Goal: Task Accomplishment & Management: Complete application form

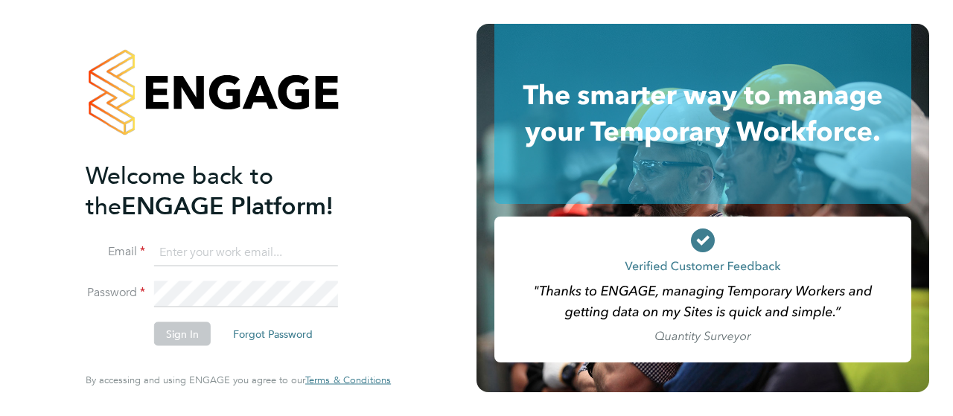
type input "[EMAIL_ADDRESS][DOMAIN_NAME]"
click at [707, 243] on icon at bounding box center [703, 241] width 24 height 24
click at [182, 339] on button "Sign In" at bounding box center [182, 334] width 57 height 24
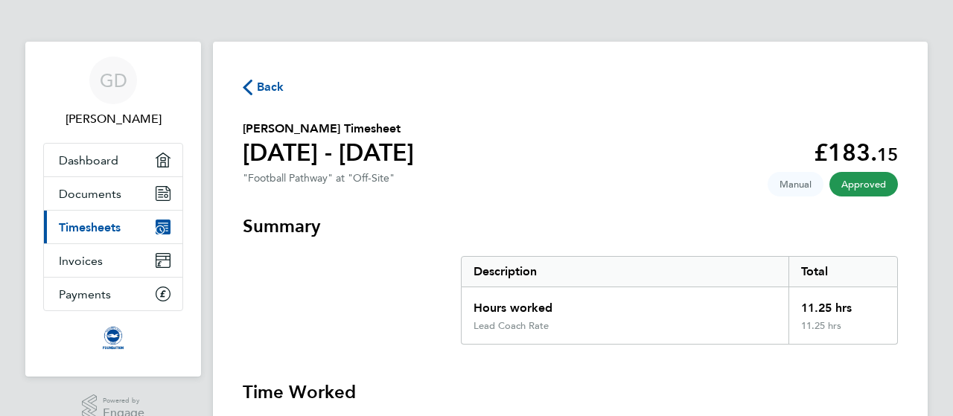
click at [264, 80] on span "Back" at bounding box center [271, 87] width 28 height 18
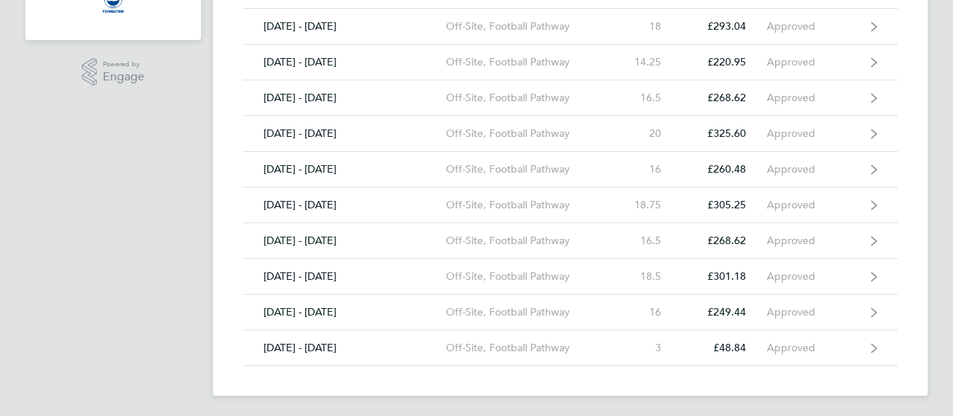
scroll to position [18, 0]
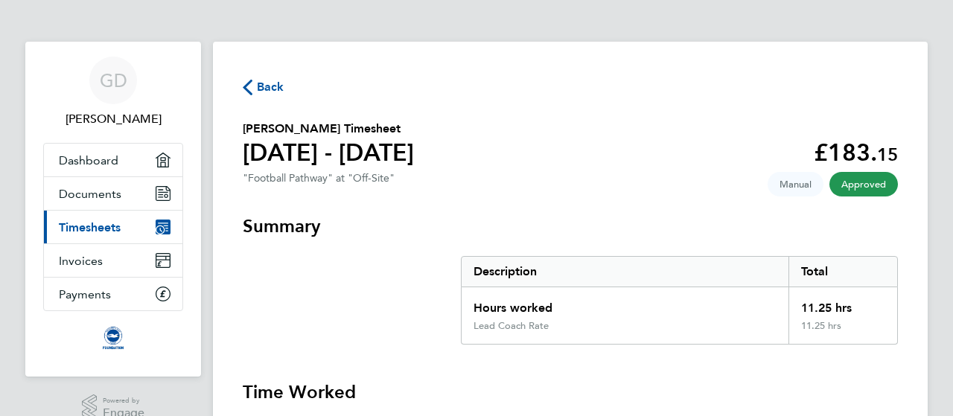
click at [263, 92] on span "Back" at bounding box center [271, 87] width 28 height 18
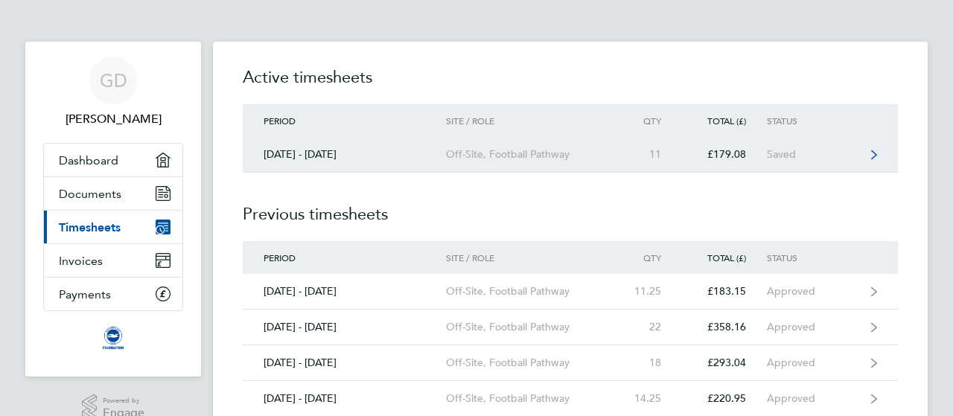
click at [397, 154] on div "01 - 30 Sept 2025" at bounding box center [344, 154] width 203 height 13
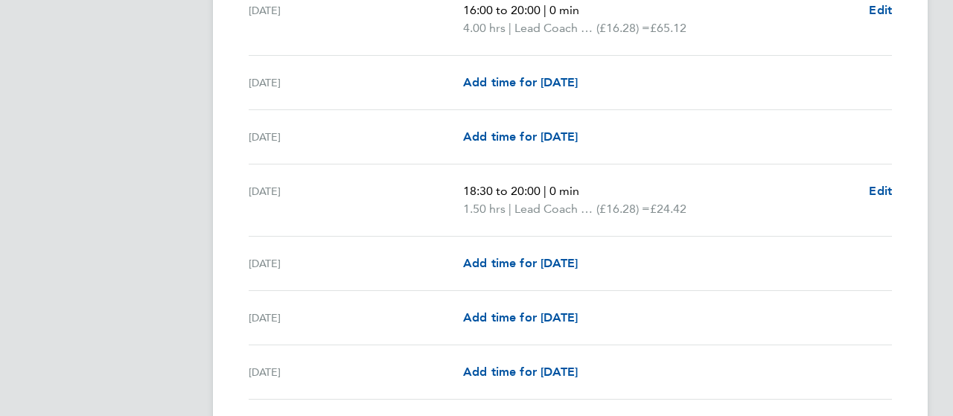
scroll to position [1821, 0]
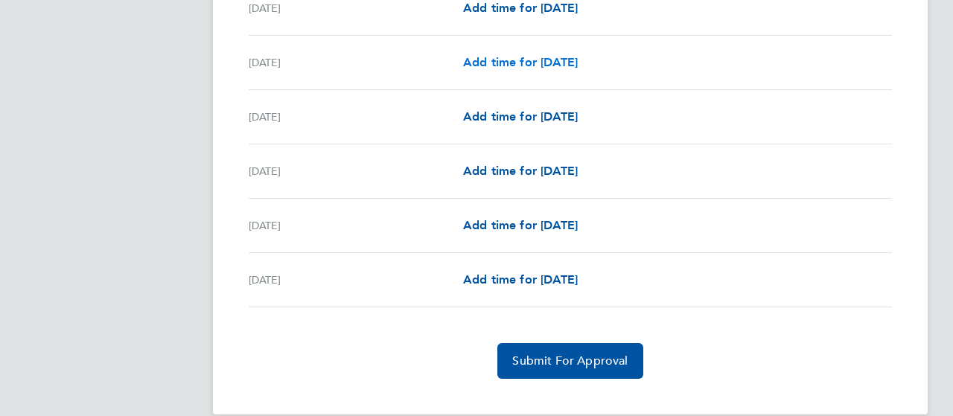
click at [529, 56] on span "Add time for Fri 26 Sep" at bounding box center [520, 62] width 115 height 14
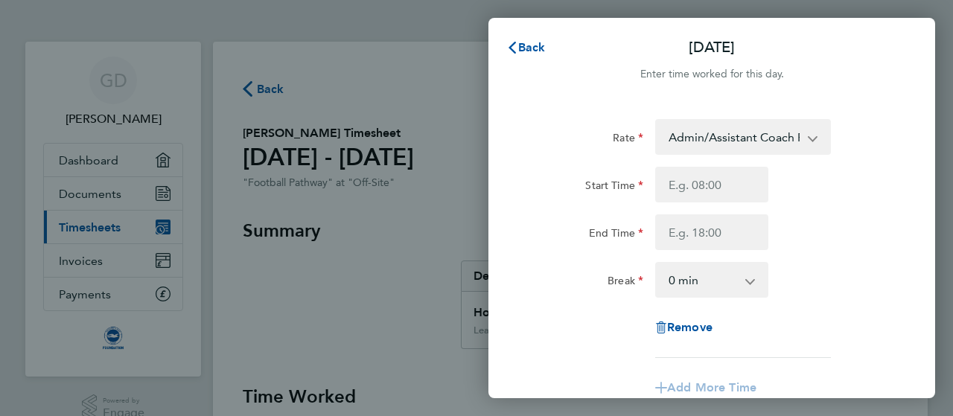
click at [820, 142] on app-icon-cross-button at bounding box center [820, 137] width 18 height 33
click at [813, 138] on app-icon-cross-button at bounding box center [820, 137] width 18 height 33
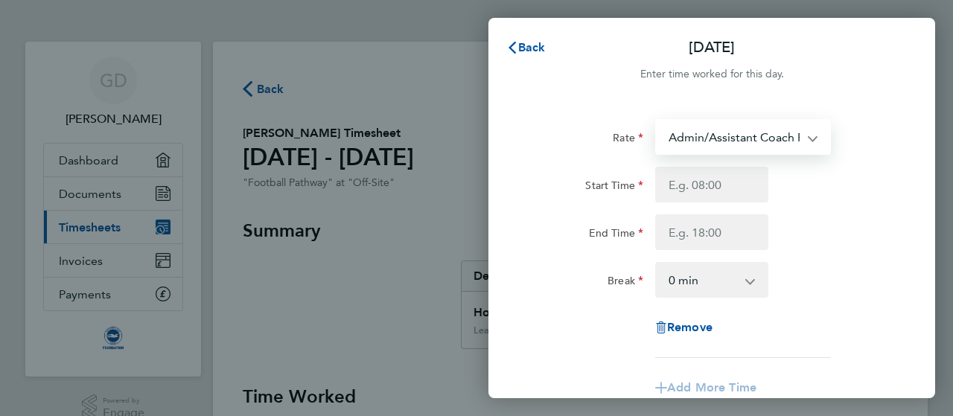
click at [788, 138] on select "Admin/Assistant Coach Rate - 12.98 Lead Coach Rate - 16.28" at bounding box center [734, 137] width 155 height 33
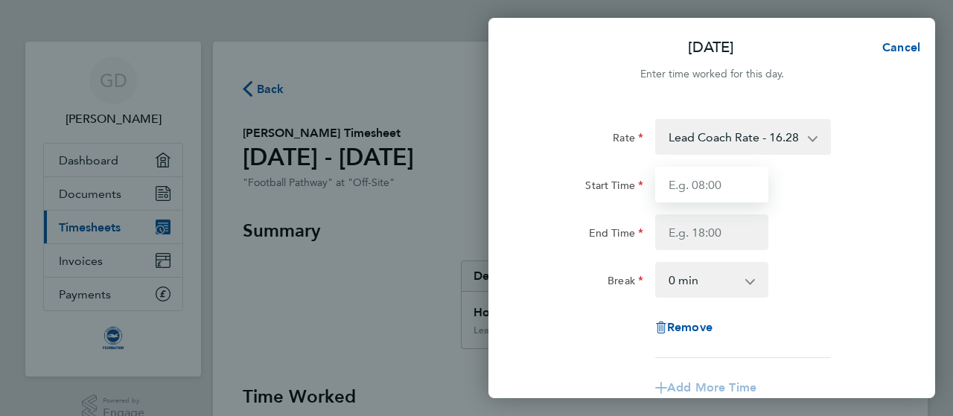
click at [742, 184] on input "Start Time" at bounding box center [711, 185] width 113 height 36
type input "16:00"
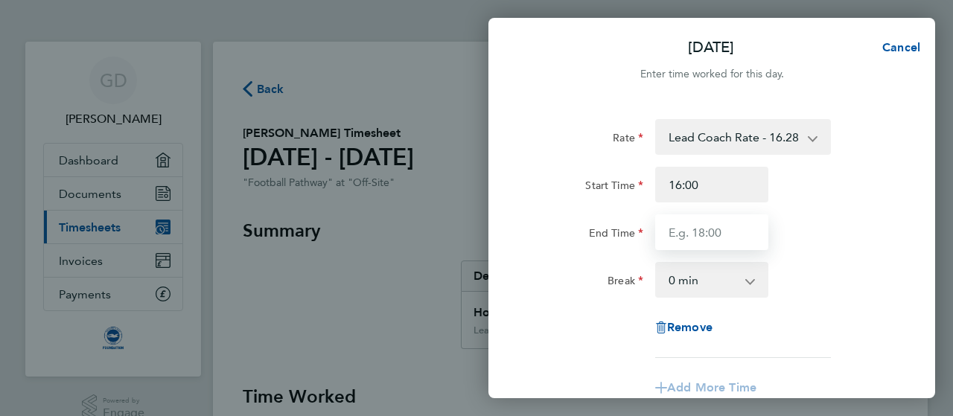
click at [738, 235] on input "End Time" at bounding box center [711, 232] width 113 height 36
type input "20:00"
click at [843, 273] on div "Break 0 min 15 min 30 min 45 min 60 min 75 min 90 min" at bounding box center [711, 280] width 375 height 36
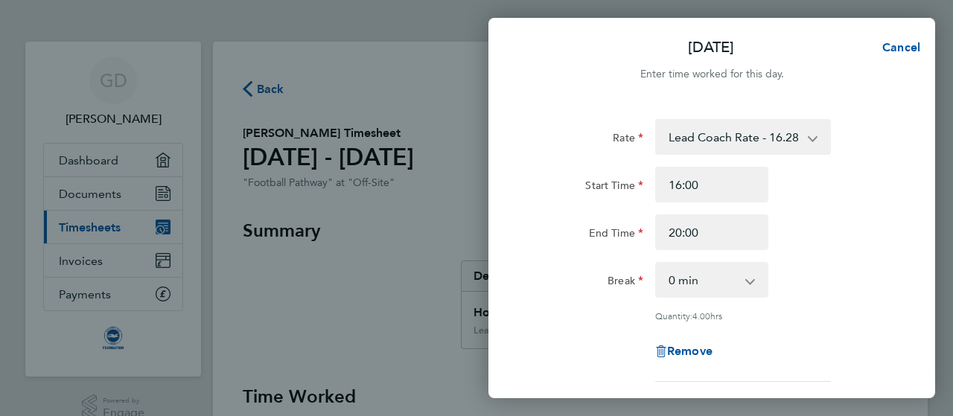
scroll to position [256, 0]
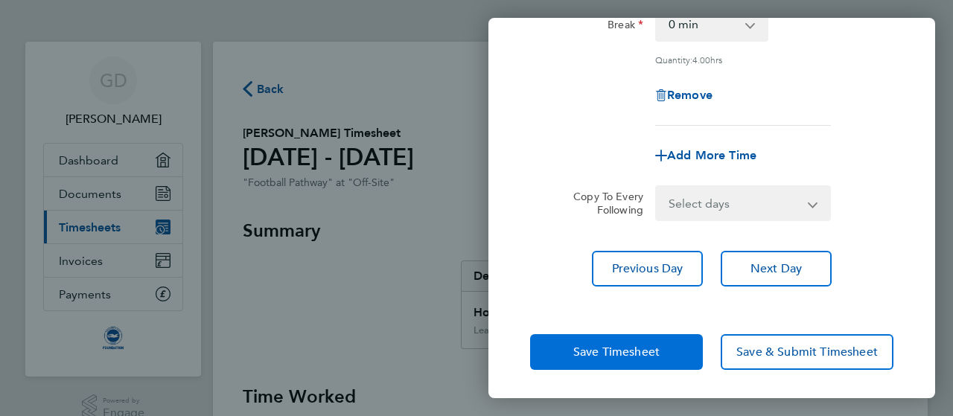
click at [686, 348] on button "Save Timesheet" at bounding box center [616, 352] width 173 height 36
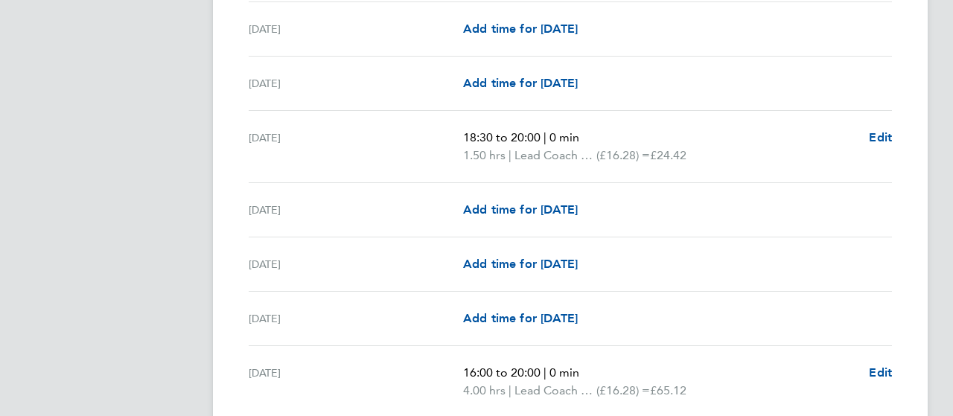
scroll to position [728, 0]
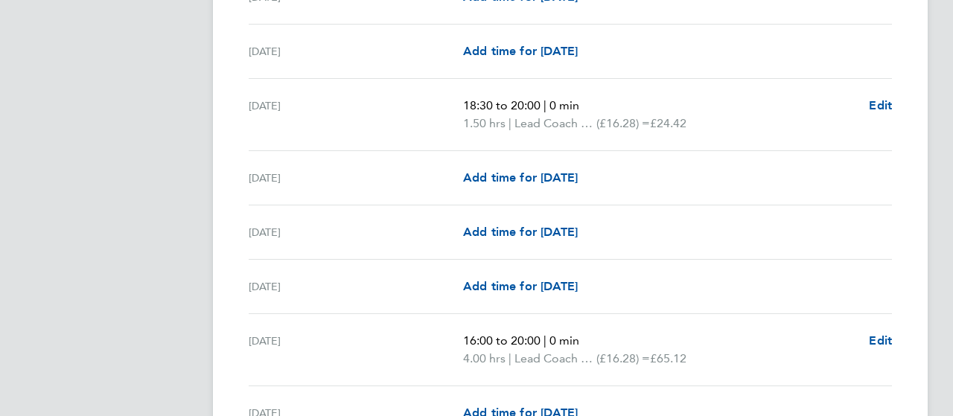
click at [667, 132] on div "Mon 08 Sep 18:30 to 20:00 | 0 min 1.50 hrs | Lead Coach Rate (£16.28) = £24.42 …" at bounding box center [570, 115] width 643 height 72
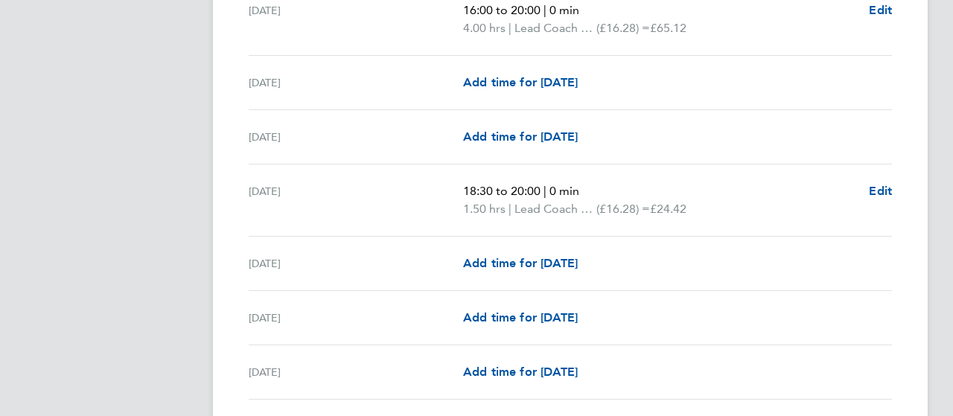
scroll to position [1821, 0]
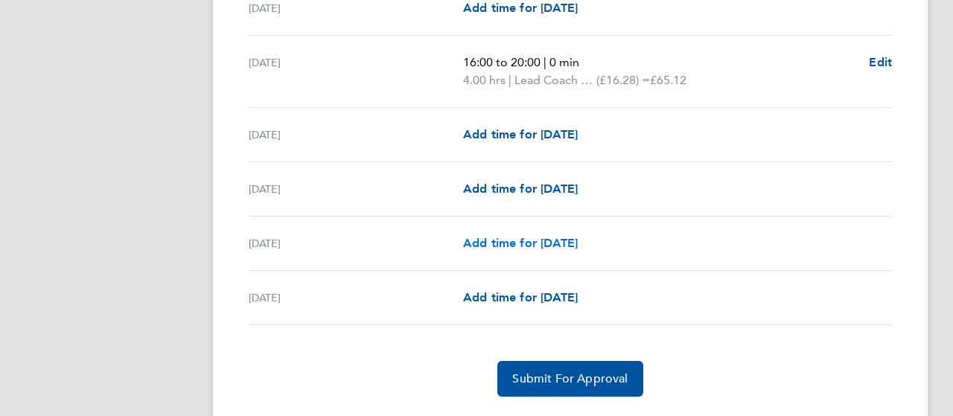
click at [523, 237] on span "Add time for Mon 29 Sep" at bounding box center [520, 243] width 115 height 14
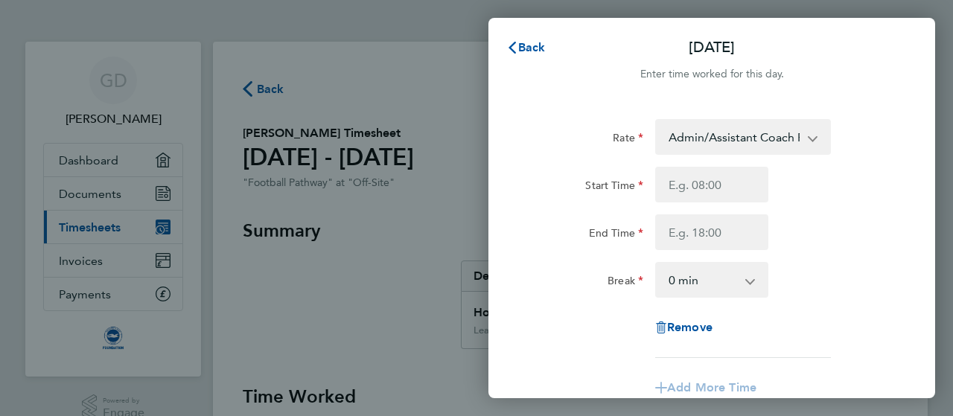
click at [794, 142] on select "Admin/Assistant Coach Rate - 12.98 Lead Coach Rate - 16.28" at bounding box center [734, 137] width 155 height 33
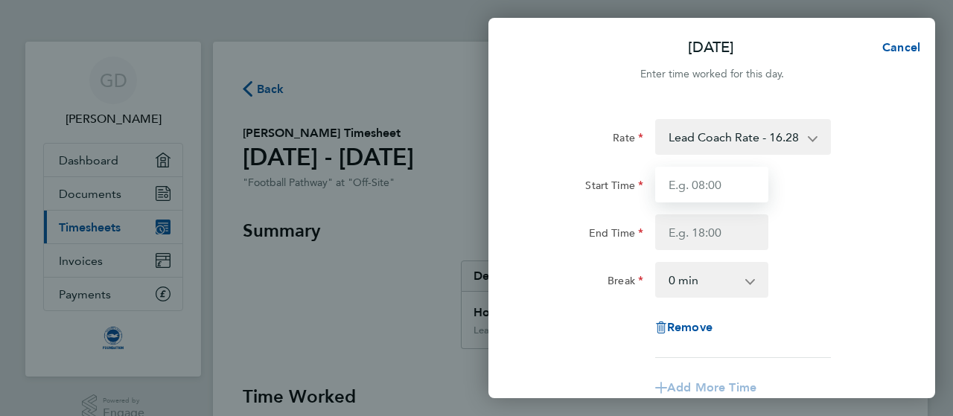
click at [732, 180] on input "Start Time" at bounding box center [711, 185] width 113 height 36
type input "18:30"
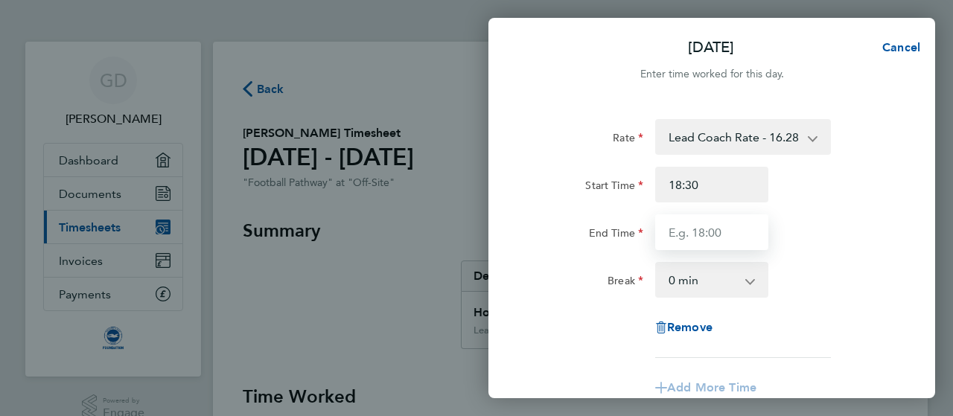
click at [728, 239] on input "End Time" at bounding box center [711, 232] width 113 height 36
type input "20:00"
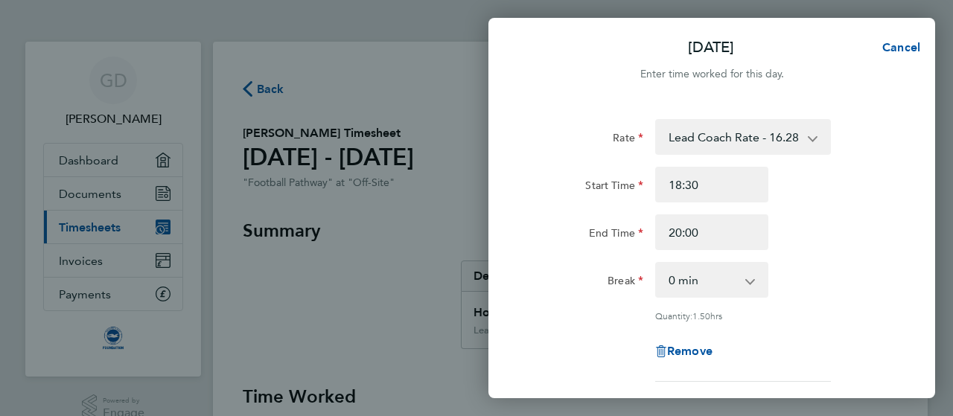
click at [864, 287] on div "Break 0 min 15 min 30 min 45 min 60 min 75 min" at bounding box center [711, 280] width 375 height 36
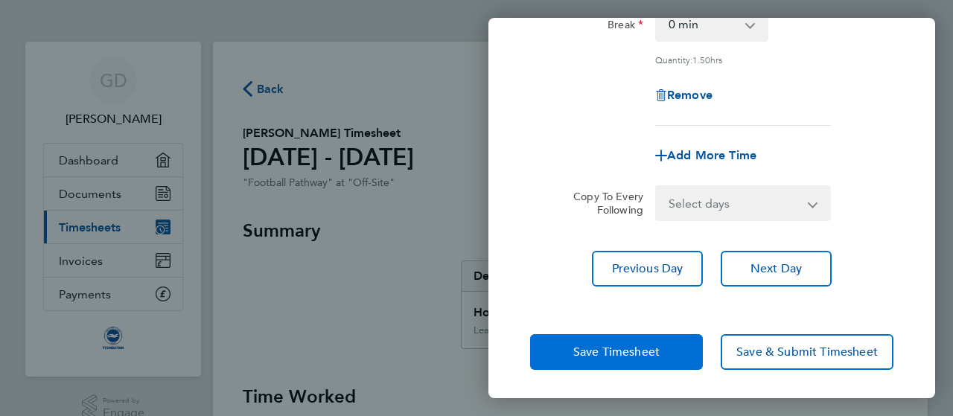
click at [637, 346] on span "Save Timesheet" at bounding box center [616, 352] width 86 height 15
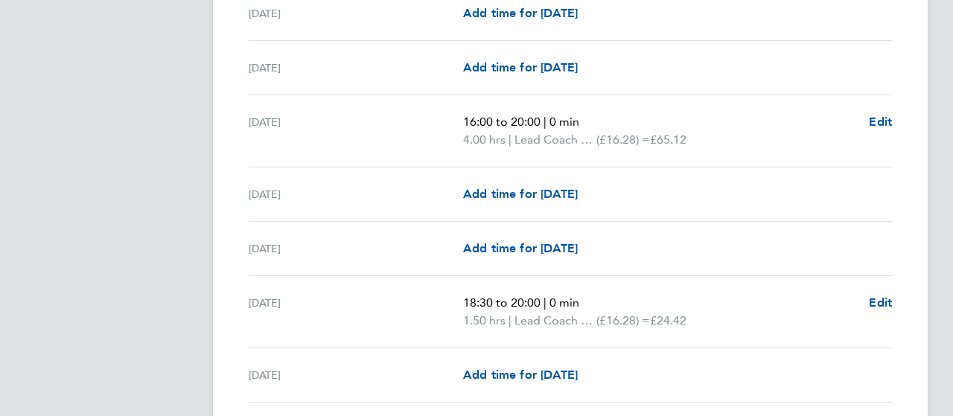
scroll to position [1821, 0]
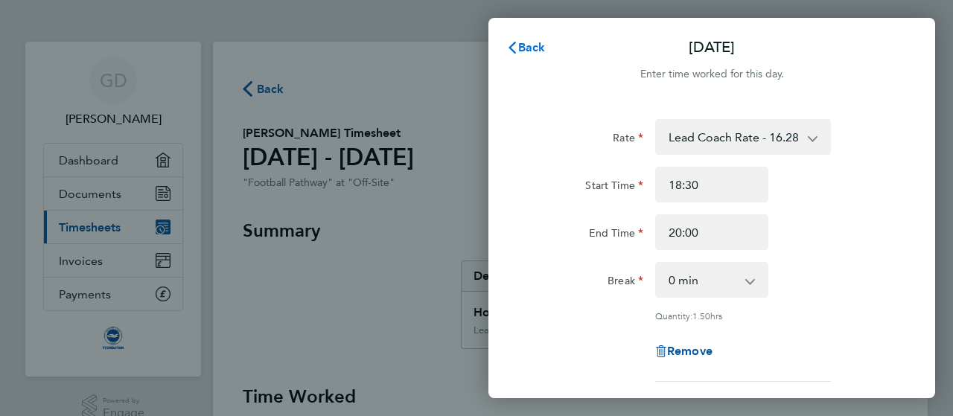
click at [533, 48] on span "Back" at bounding box center [532, 47] width 28 height 14
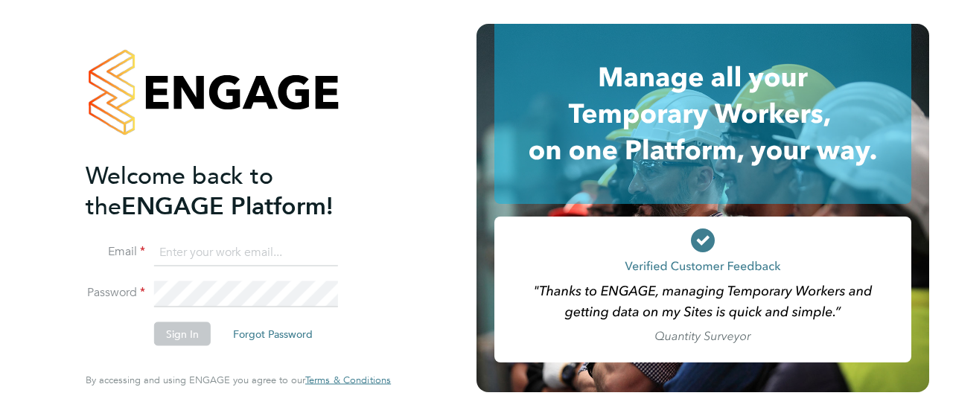
type input "[EMAIL_ADDRESS][DOMAIN_NAME]"
click at [700, 241] on icon at bounding box center [703, 241] width 13 height 10
click at [165, 339] on button "Sign In" at bounding box center [182, 334] width 57 height 24
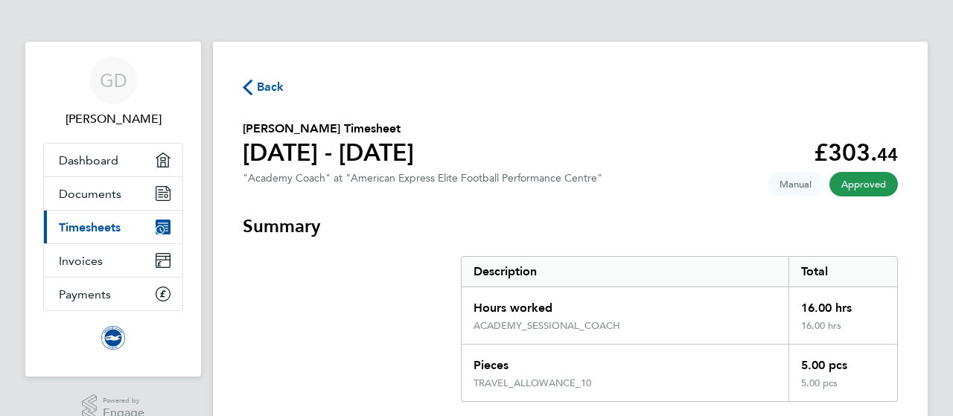
click at [265, 87] on span "Back" at bounding box center [271, 87] width 28 height 18
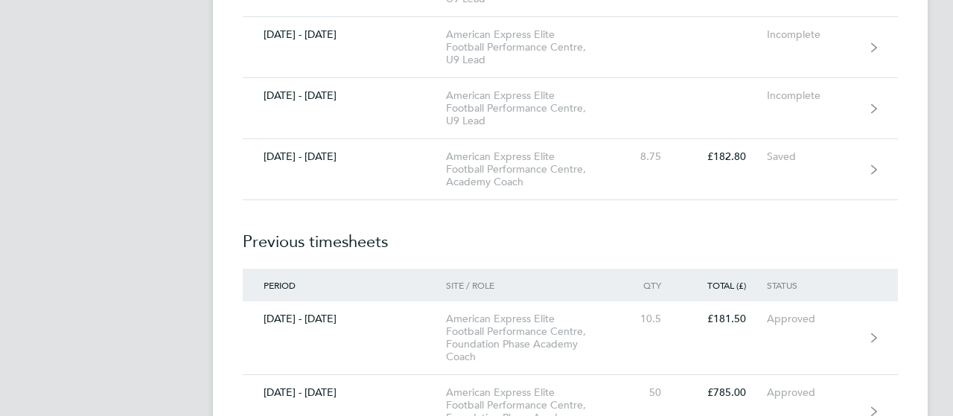
scroll to position [1508, 0]
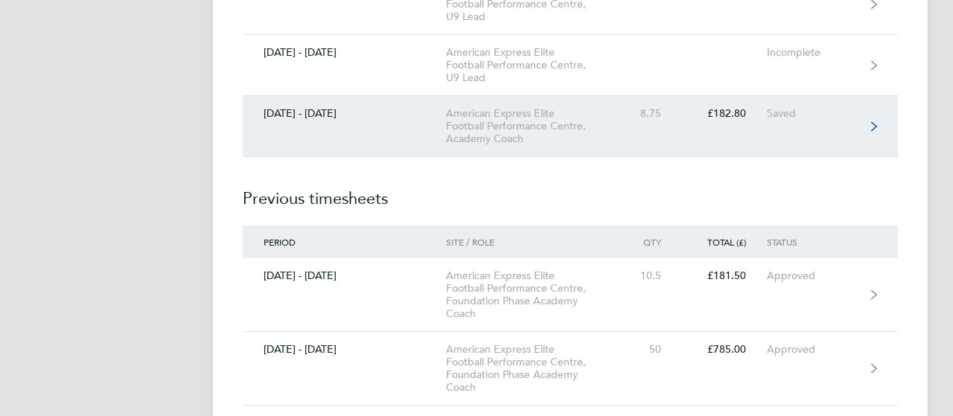
click at [847, 136] on link "01 - 30 Sept 2025 American Express Elite Football Performance Centre, Academy C…" at bounding box center [570, 126] width 655 height 61
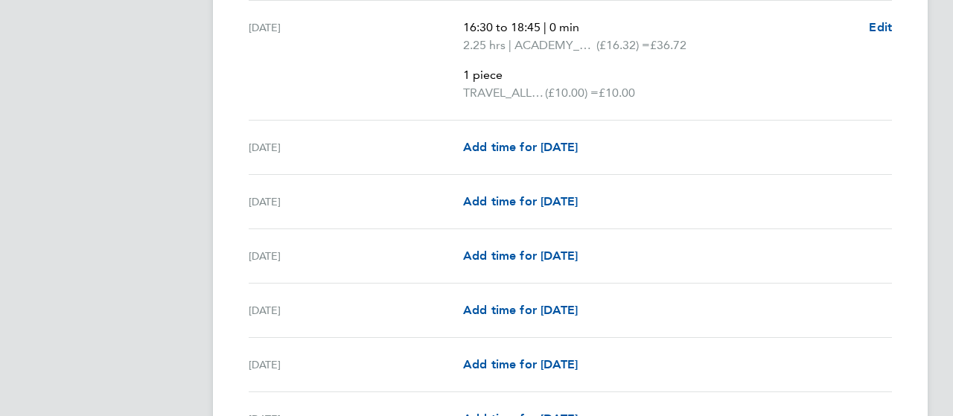
scroll to position [2083, 0]
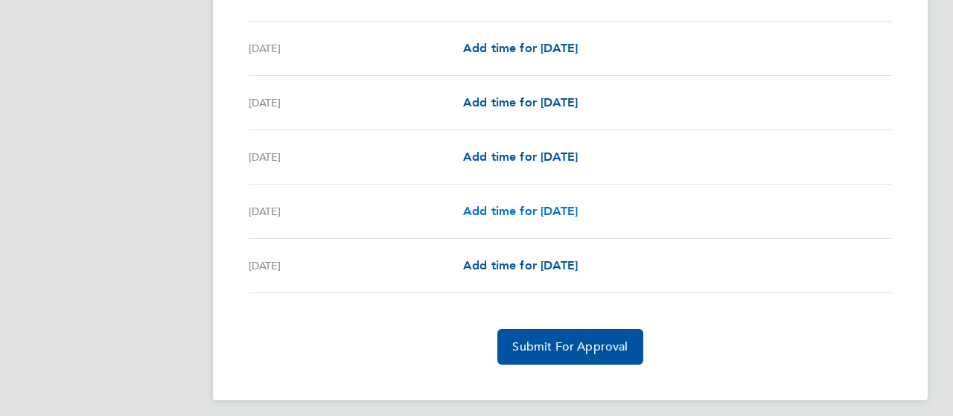
click at [518, 206] on span "Add time for Mon 29 Sep" at bounding box center [520, 211] width 115 height 14
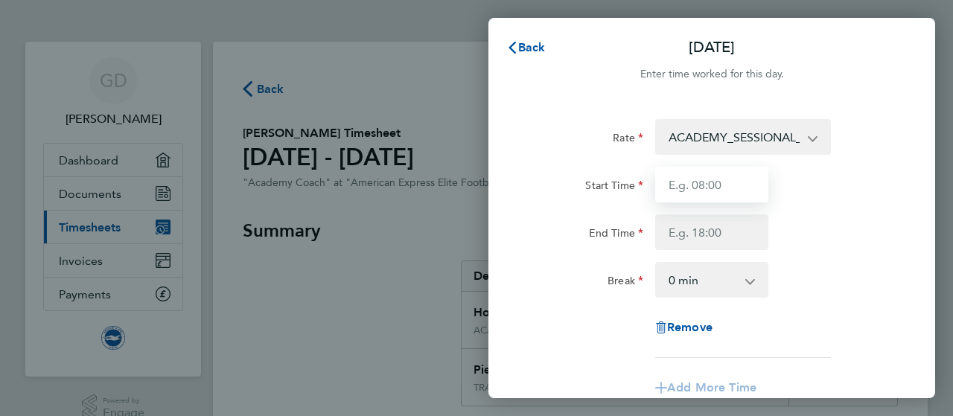
click at [737, 185] on input "Start Time" at bounding box center [711, 185] width 113 height 36
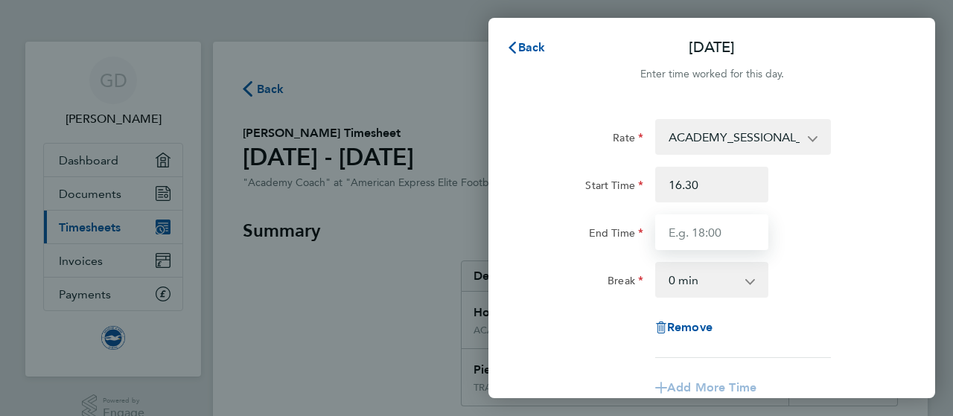
type input "16:30"
click at [731, 229] on input "End Time" at bounding box center [711, 232] width 113 height 36
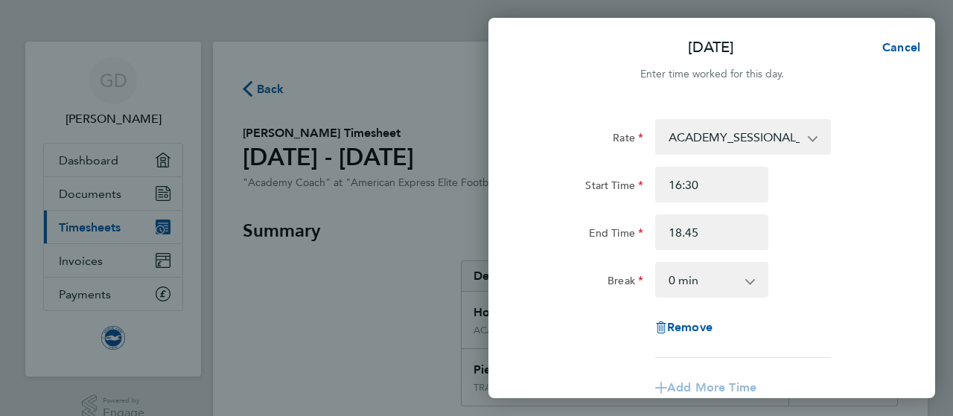
type input "18:45"
click at [855, 294] on div "Break 0 min 15 min 30 min 45 min 60 min 75 min 90 min" at bounding box center [711, 280] width 375 height 36
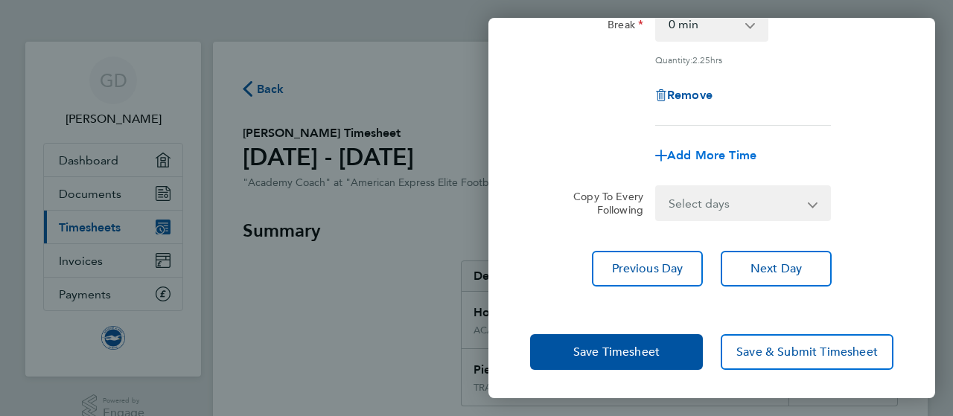
click at [704, 151] on span "Add More Time" at bounding box center [711, 155] width 89 height 14
select select "null"
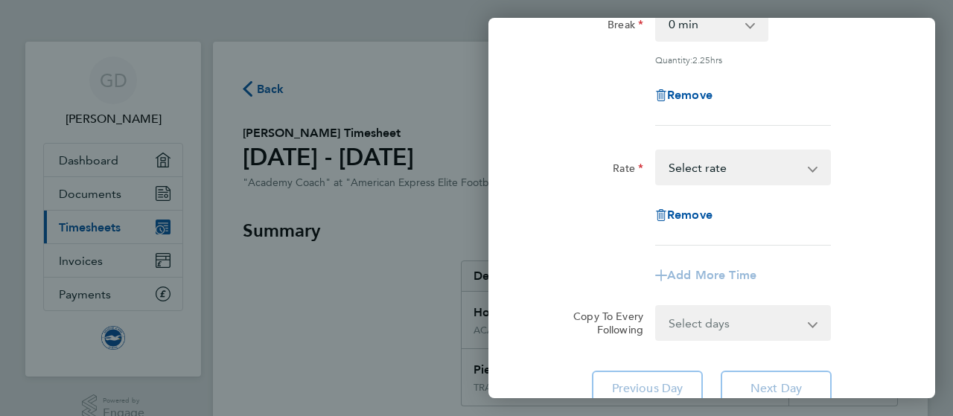
click at [755, 168] on select "TRAVEL_ALLOWANCE_10 - 10.00 ACADEMY_SESSIONAL_COACH - 16.32 Select rate" at bounding box center [734, 167] width 155 height 33
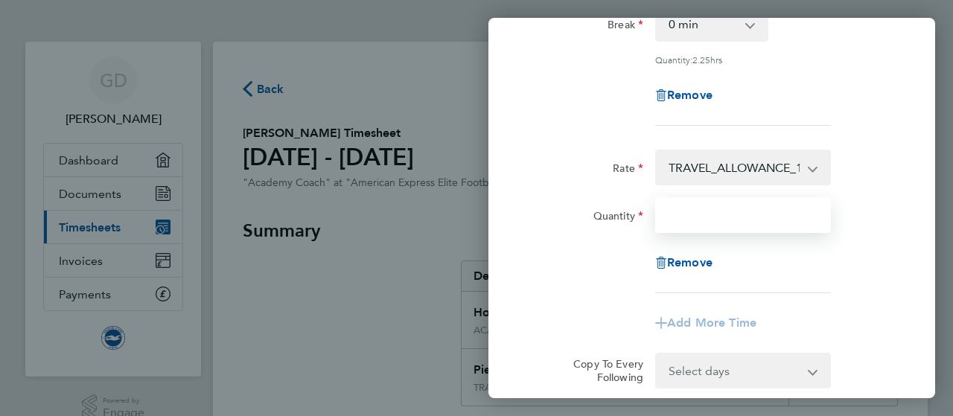
click at [718, 218] on input "Quantity" at bounding box center [743, 215] width 176 height 36
type input "1"
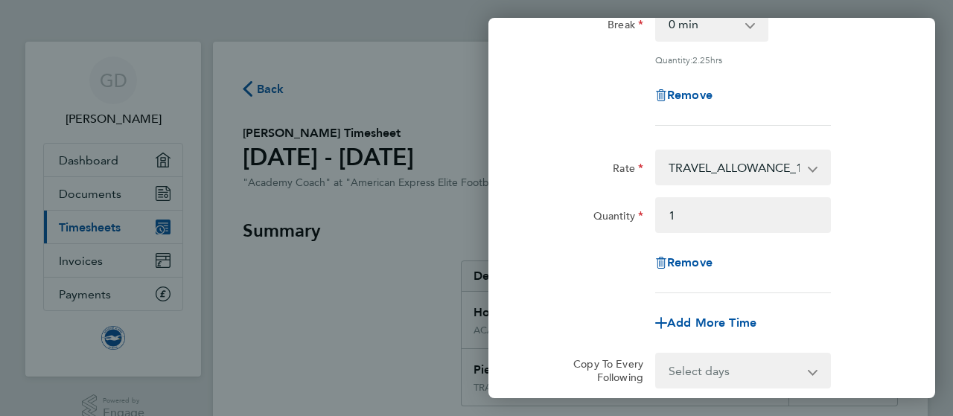
click at [889, 279] on div "Remove" at bounding box center [711, 263] width 375 height 36
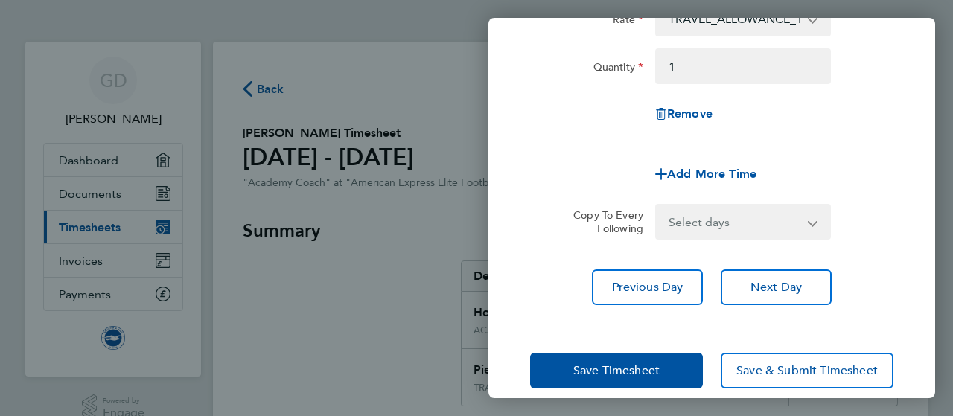
scroll to position [423, 0]
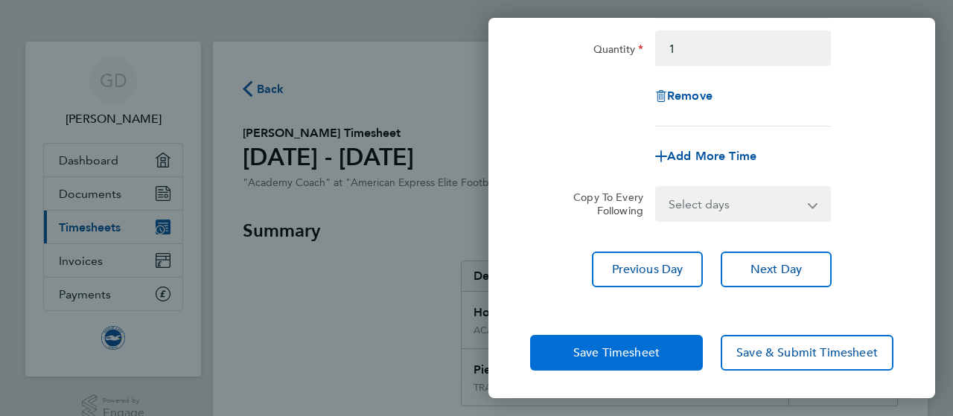
click at [625, 359] on button "Save Timesheet" at bounding box center [616, 353] width 173 height 36
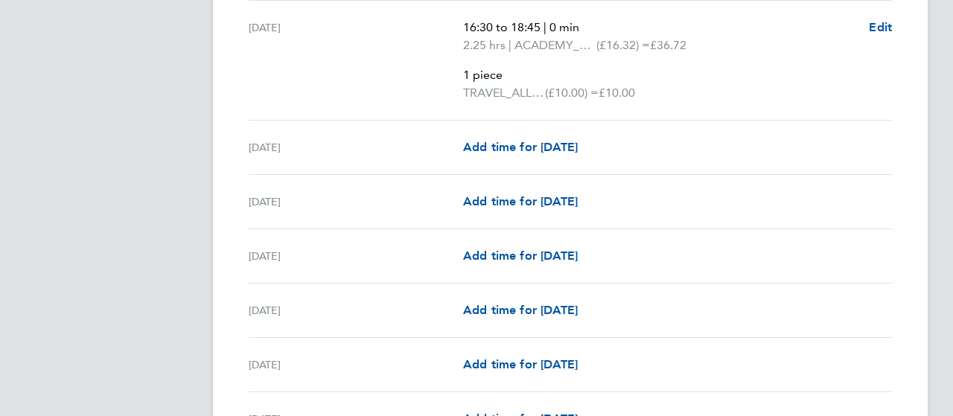
scroll to position [2149, 0]
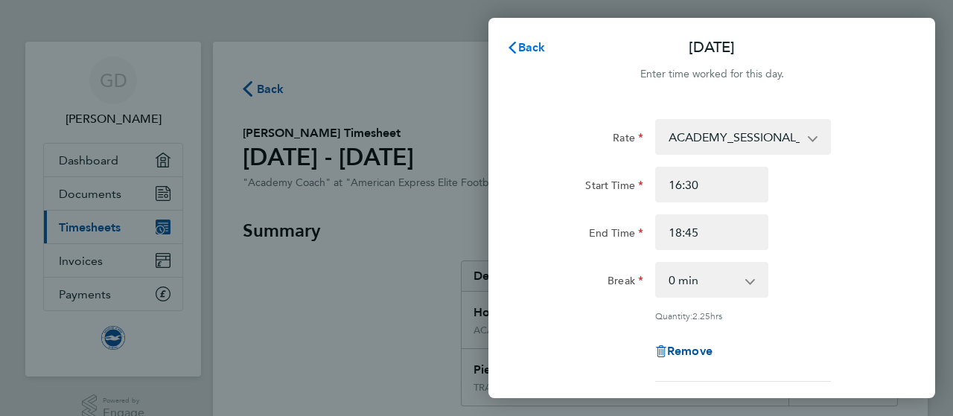
click at [530, 48] on span "Back" at bounding box center [532, 47] width 28 height 14
